Goal: Browse casually

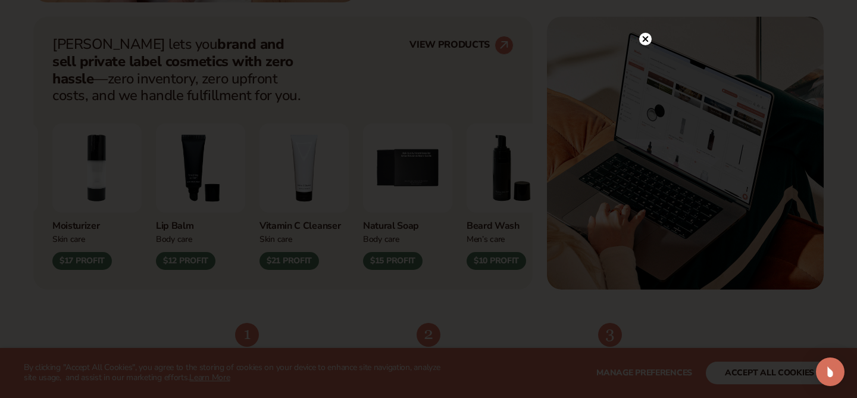
scroll to position [484, 0]
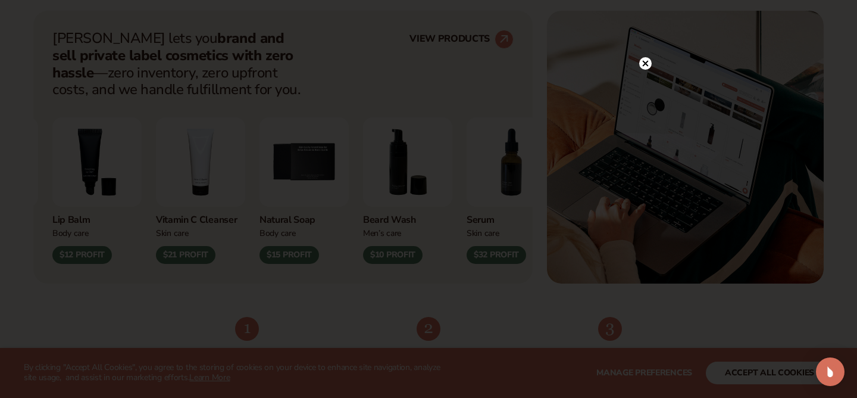
click at [646, 63] on circle at bounding box center [645, 63] width 12 height 12
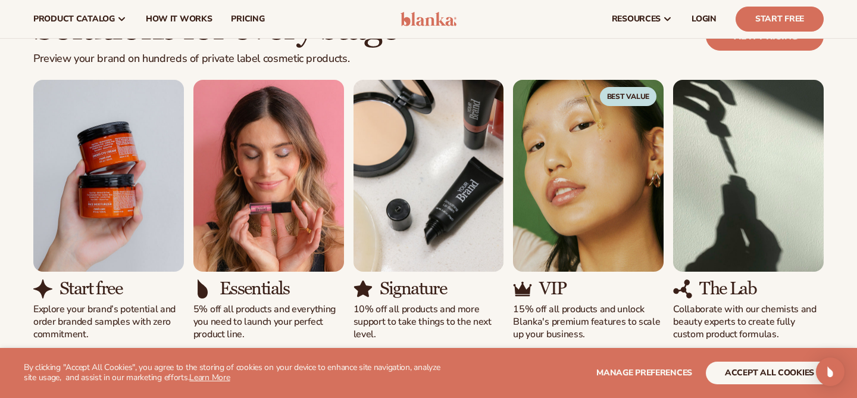
scroll to position [1066, 0]
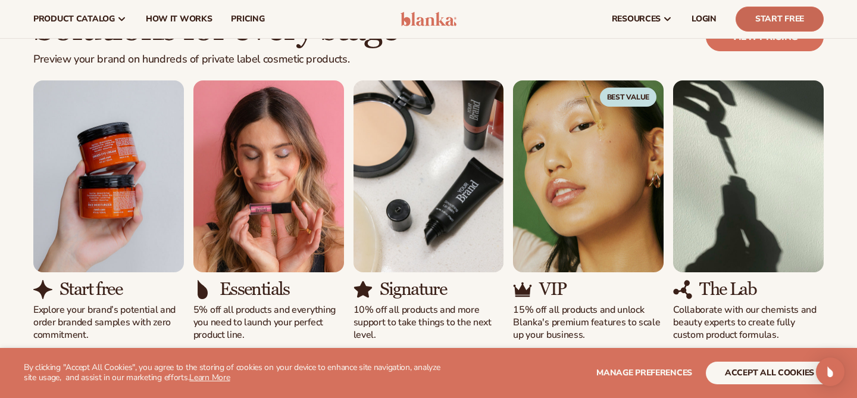
click at [796, 21] on link "Start Free" at bounding box center [780, 19] width 88 height 25
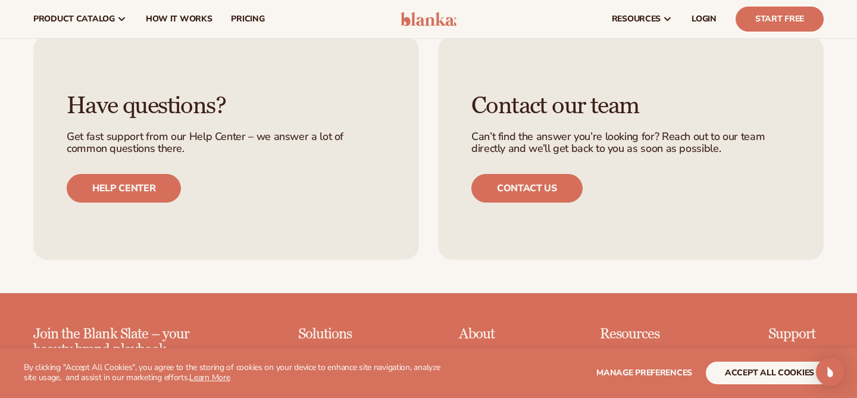
scroll to position [2409, 0]
